Goal: Task Accomplishment & Management: Use online tool/utility

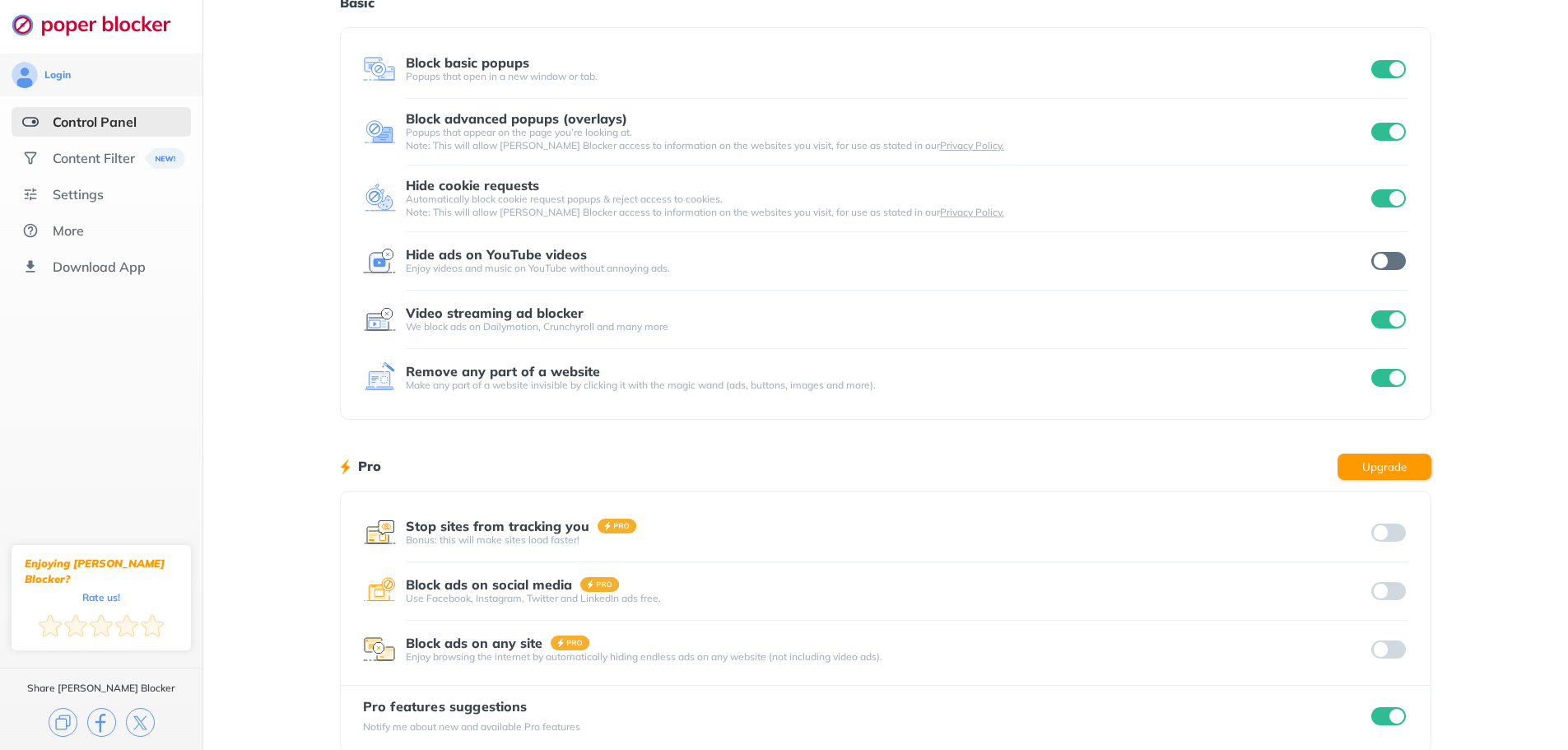
scroll to position [83, 0]
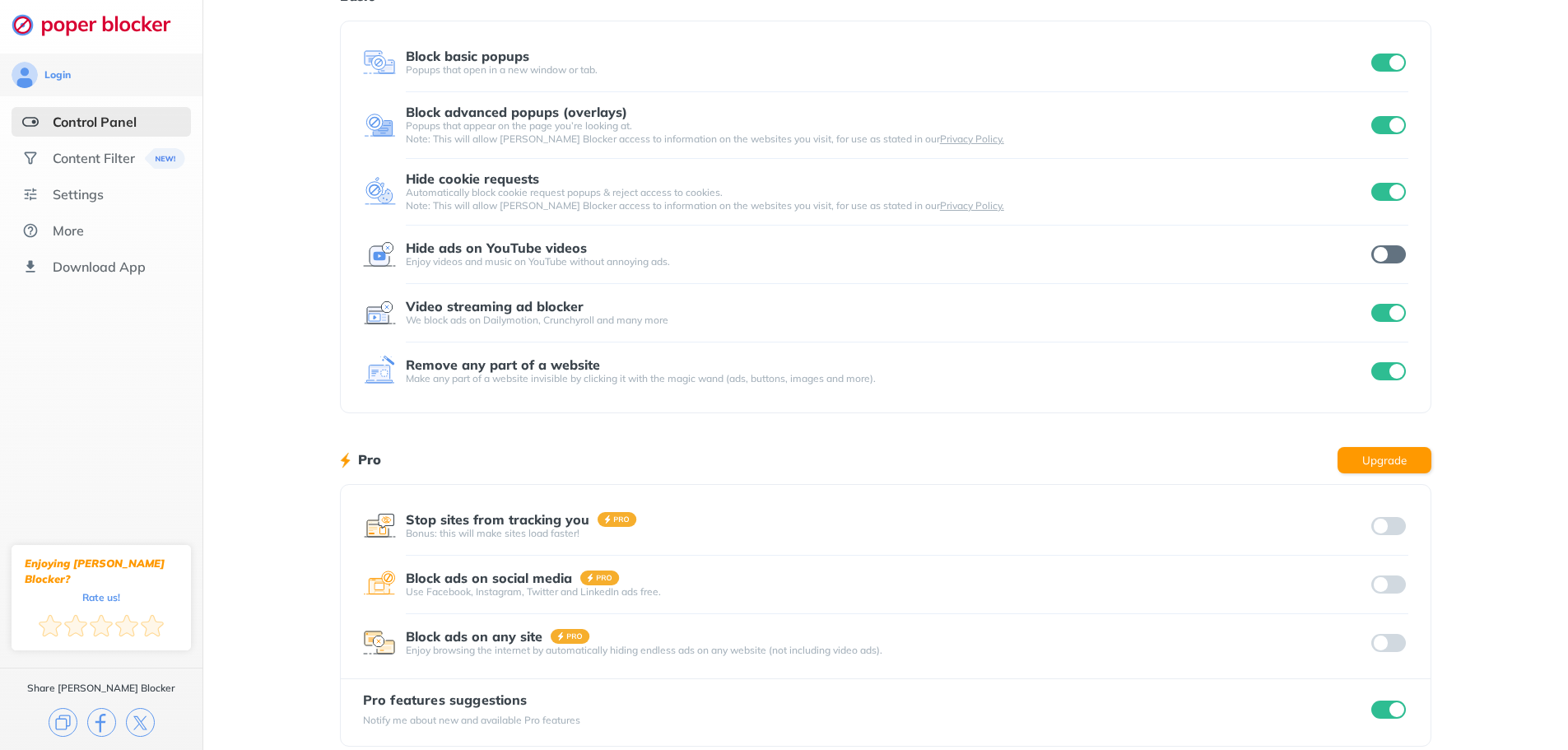
click at [1397, 257] on input "checkbox" at bounding box center [1388, 253] width 35 height 18
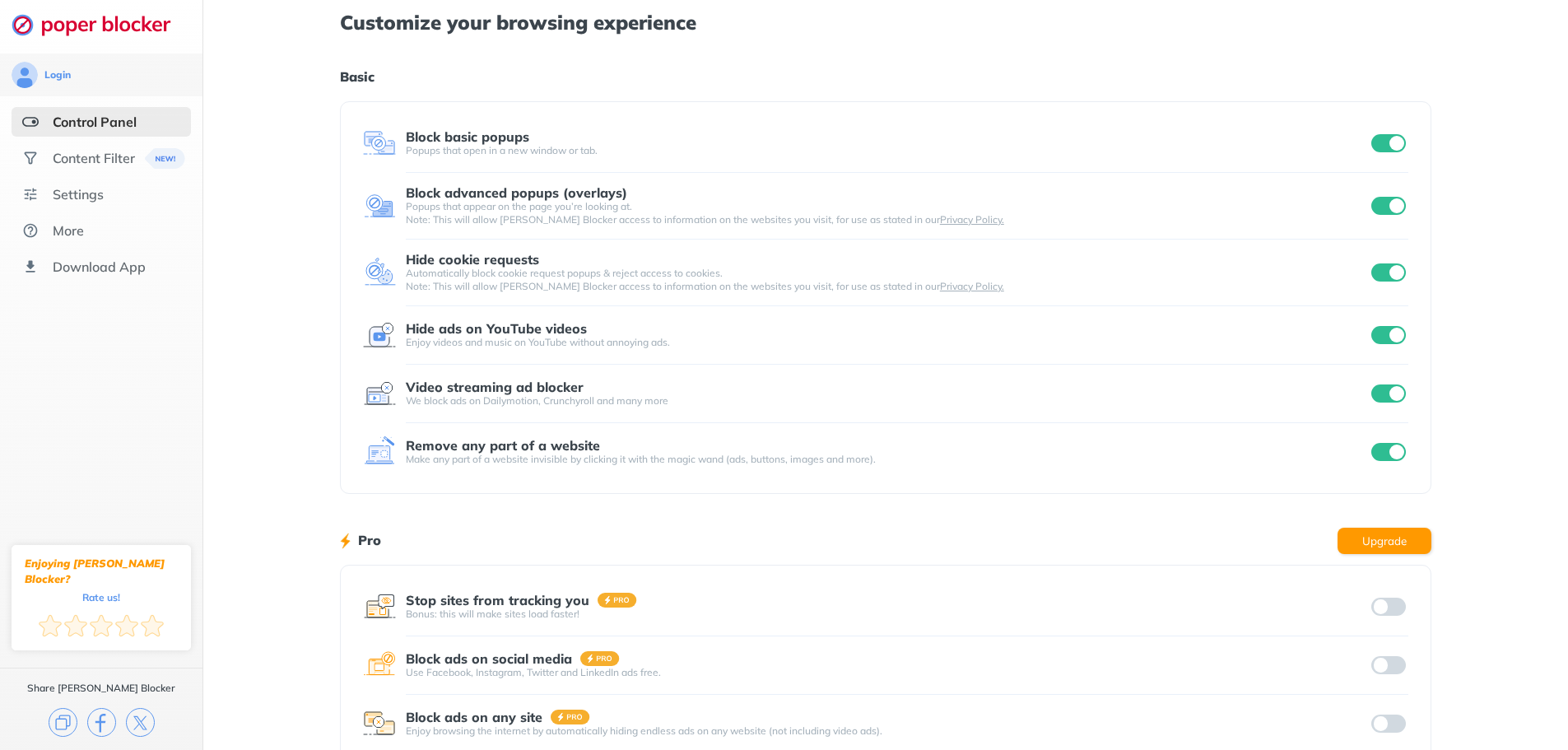
scroll to position [0, 0]
click at [93, 163] on div "Content Filter" at bounding box center [94, 159] width 83 height 17
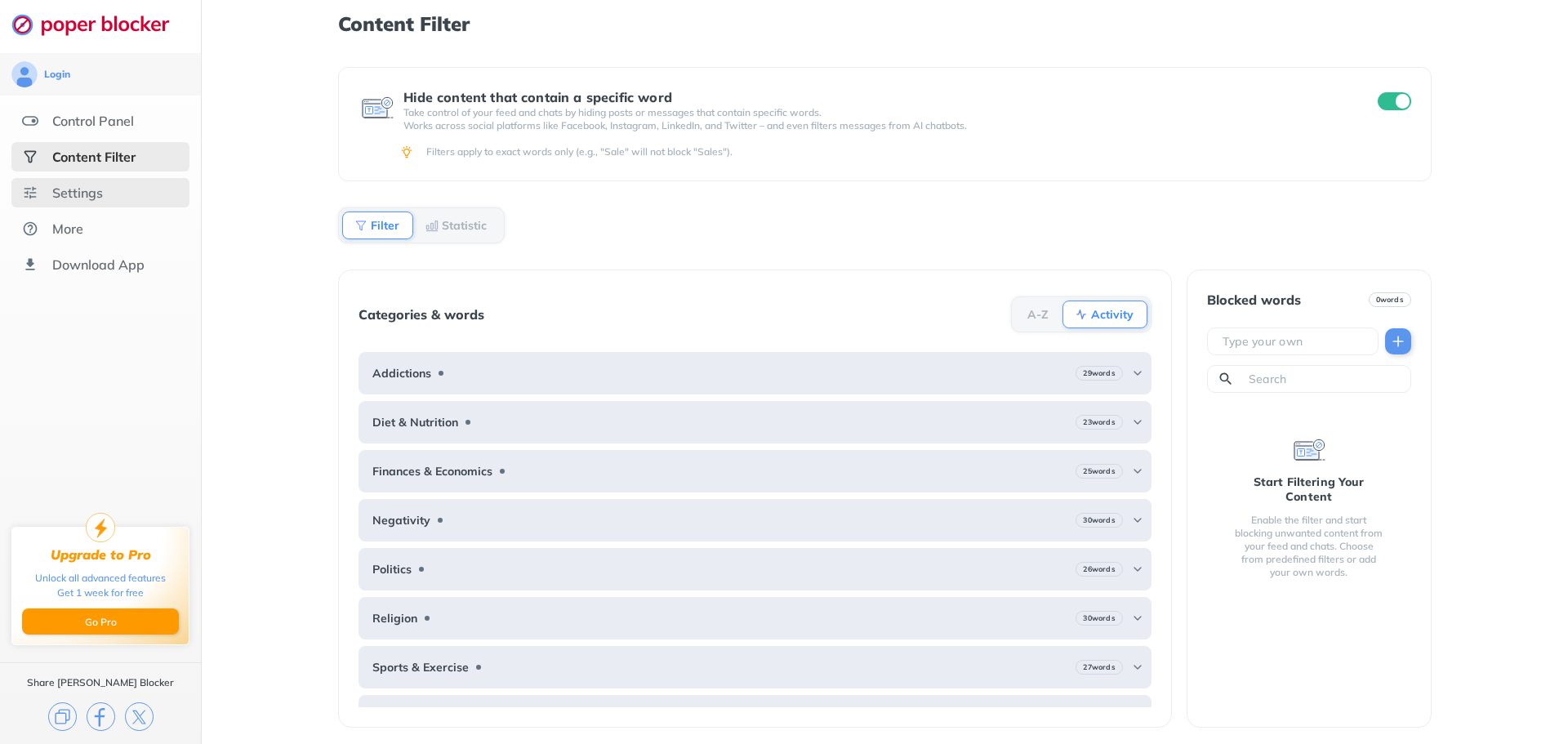
click at [88, 194] on div "Settings" at bounding box center [77, 193] width 50 height 17
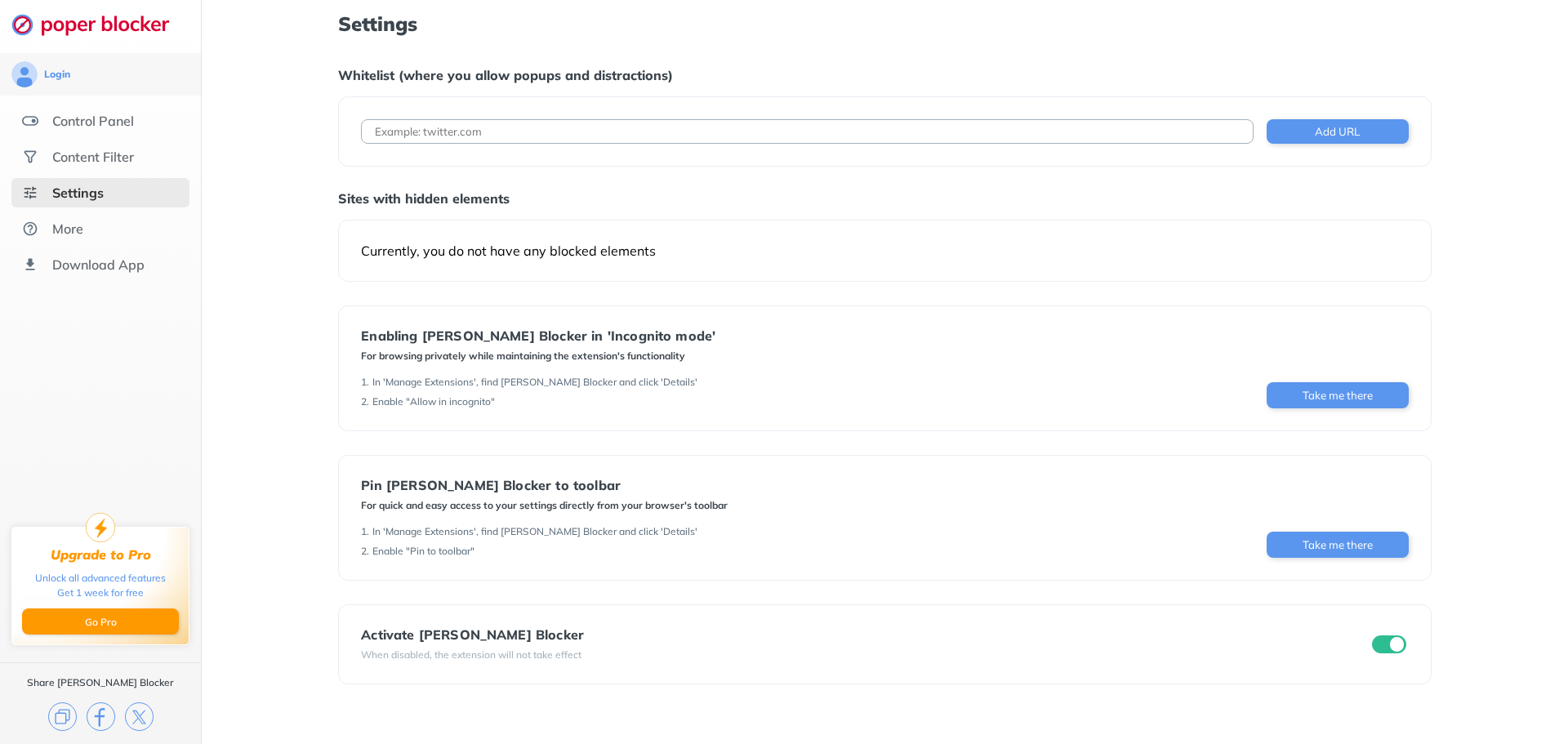
click at [430, 136] on input at bounding box center [807, 131] width 892 height 24
click at [481, 133] on input at bounding box center [807, 131] width 892 height 24
paste input "[URL][DOMAIN_NAME]"
type input "[URL][DOMAIN_NAME]"
click at [1322, 130] on button "Add URL" at bounding box center [1337, 131] width 142 height 24
